Goal: Register for event/course

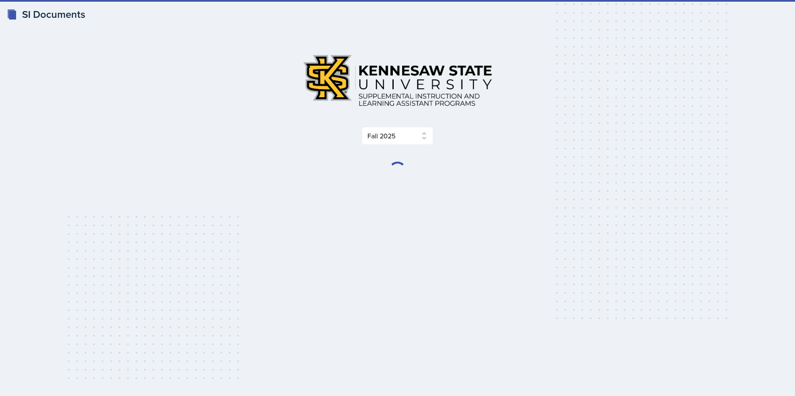
select select "2bed604d-1099-4043-b1bc-2365e8740244"
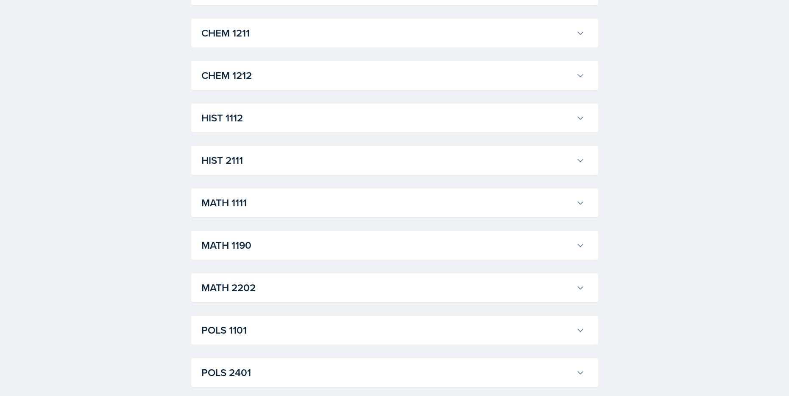
scroll to position [400, 0]
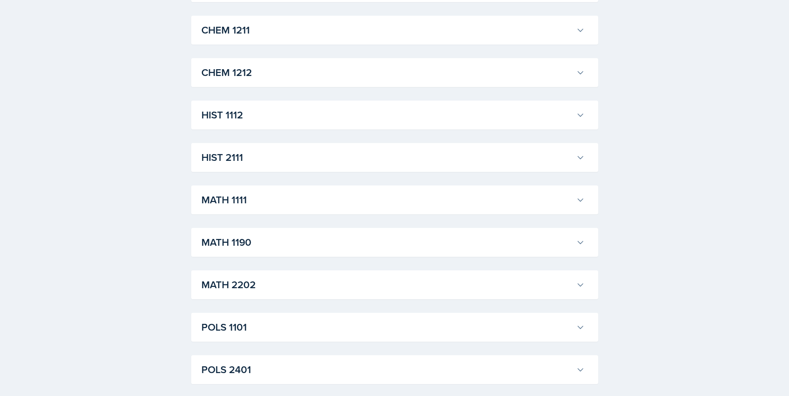
click at [276, 192] on h3 "MATH 1111" at bounding box center [386, 199] width 371 height 15
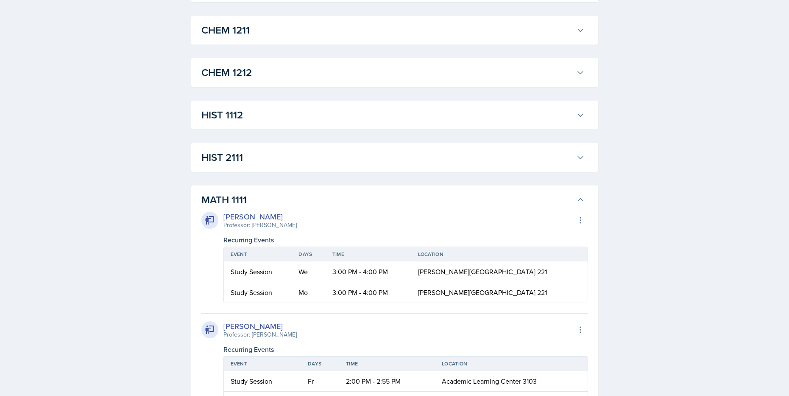
click at [276, 192] on h3 "MATH 1111" at bounding box center [386, 199] width 371 height 15
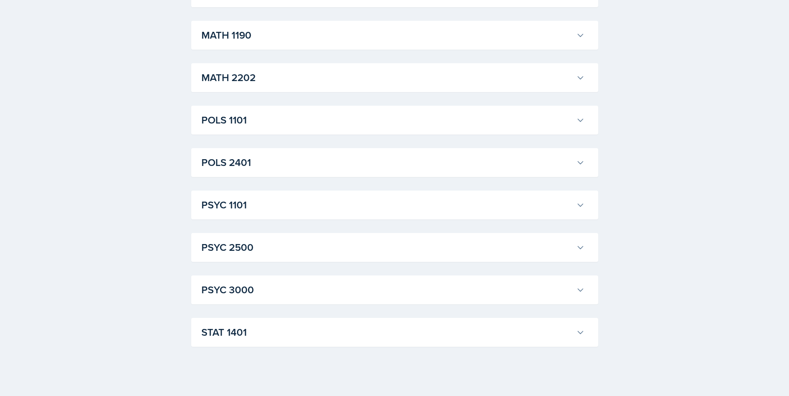
scroll to position [612, 0]
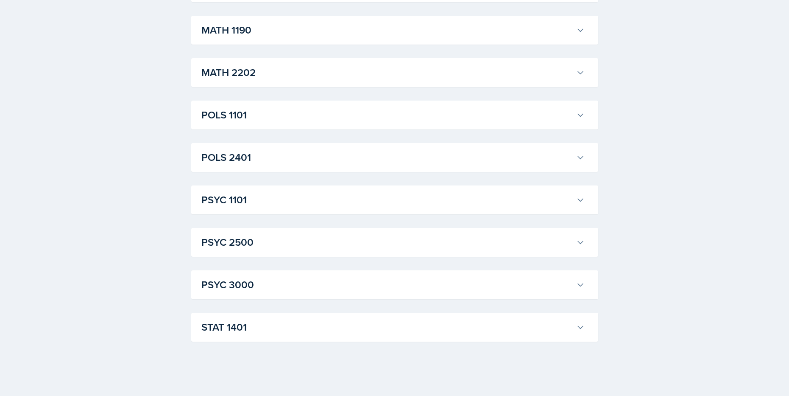
click at [271, 202] on h3 "PSYC 1101" at bounding box center [386, 199] width 371 height 15
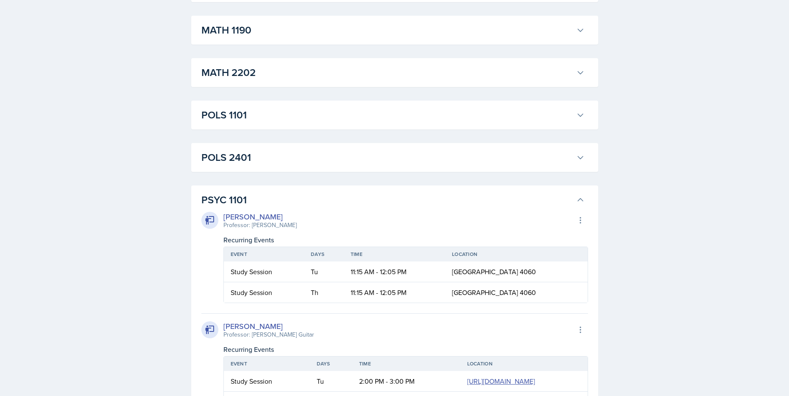
click at [271, 202] on h3 "PSYC 1101" at bounding box center [386, 199] width 371 height 15
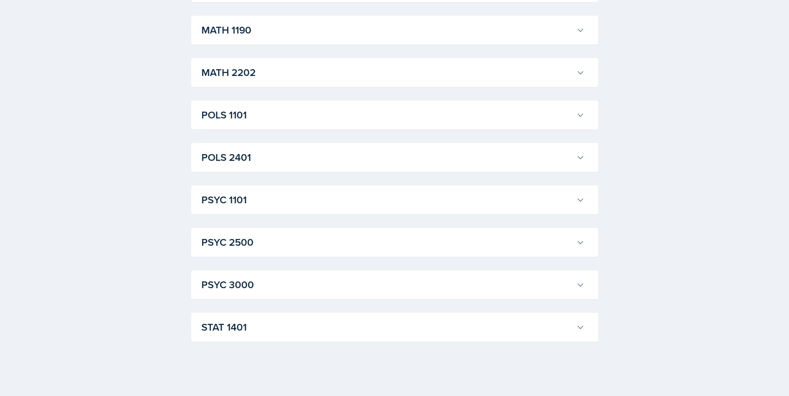
click at [301, 195] on h3 "PSYC 1101" at bounding box center [386, 199] width 371 height 15
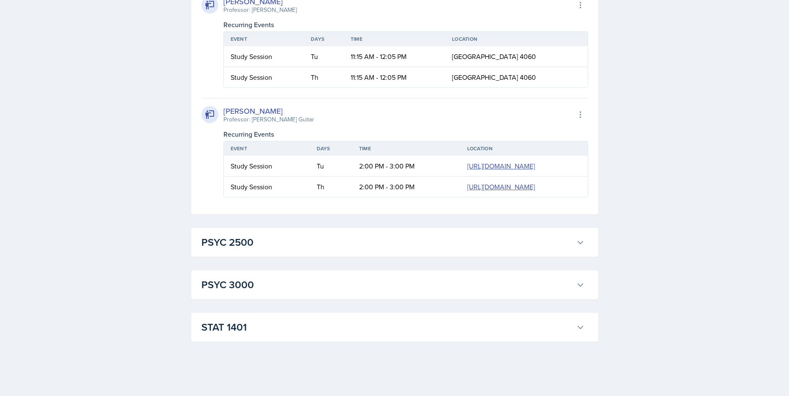
scroll to position [895, 0]
click at [243, 332] on h3 "STAT 1401" at bounding box center [386, 326] width 371 height 15
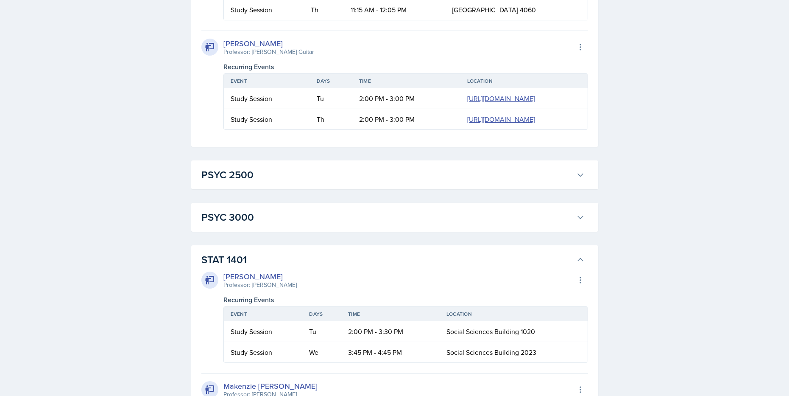
click at [243, 267] on h3 "STAT 1401" at bounding box center [386, 259] width 371 height 15
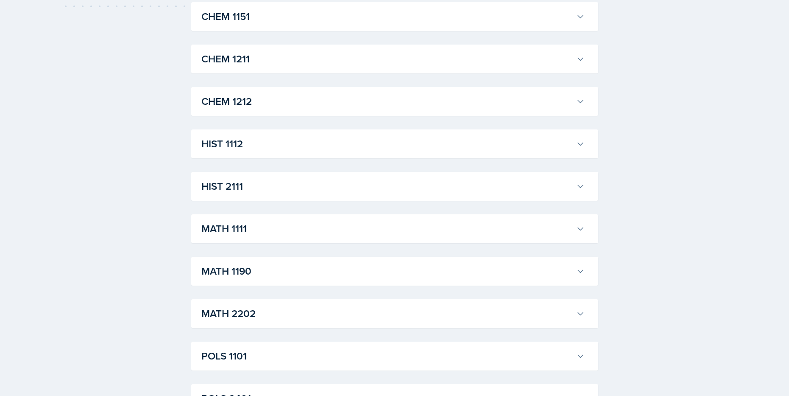
scroll to position [301, 0]
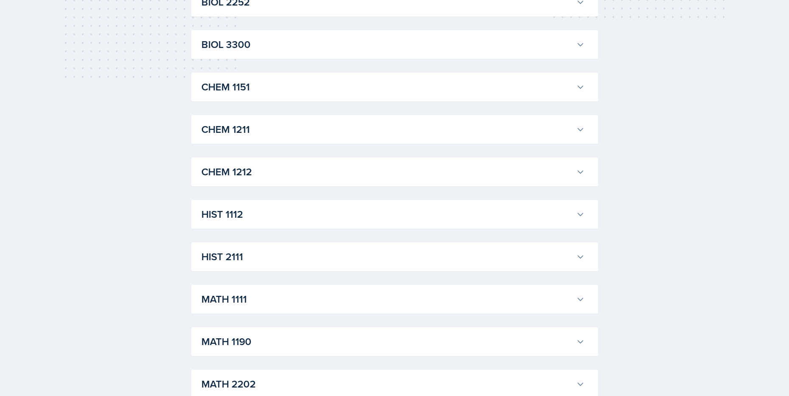
click at [268, 254] on h3 "HIST 2111" at bounding box center [386, 256] width 371 height 15
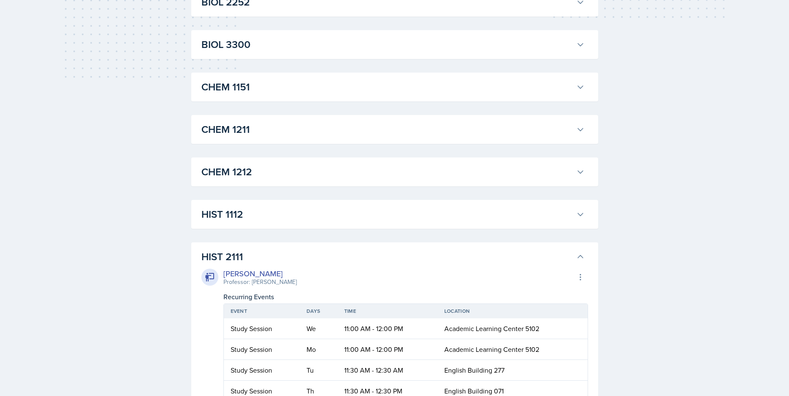
click at [267, 255] on h3 "HIST 2111" at bounding box center [386, 256] width 371 height 15
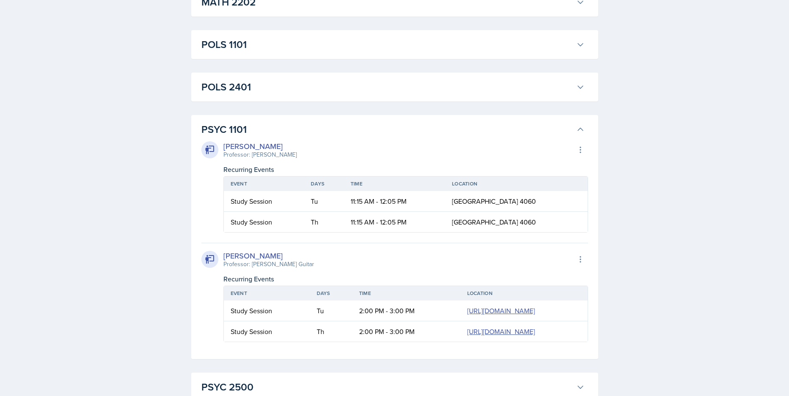
click at [245, 130] on h3 "PSYC 1101" at bounding box center [386, 129] width 371 height 15
